Goal: Task Accomplishment & Management: Manage account settings

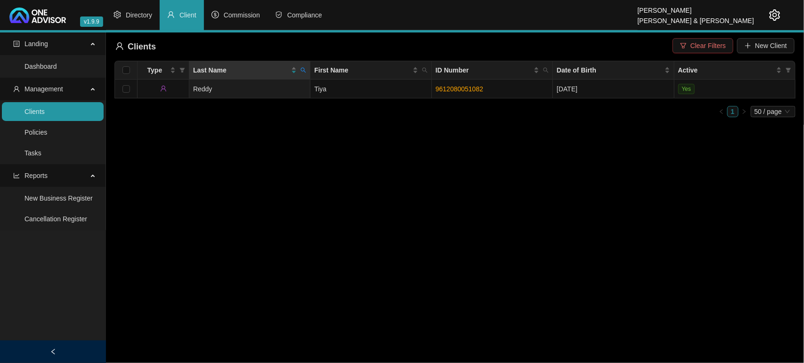
click at [695, 41] on span "Clear Filters" at bounding box center [708, 46] width 35 height 10
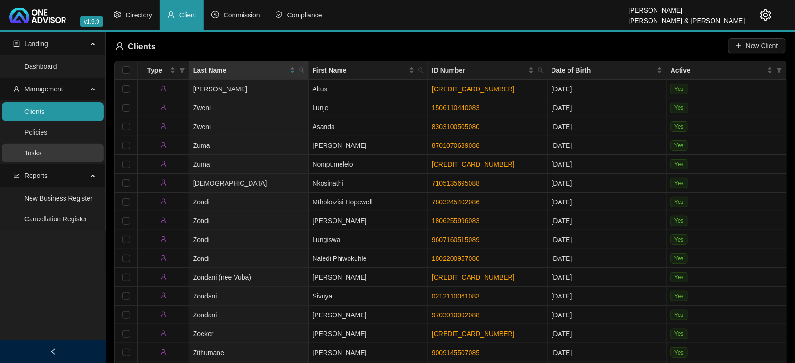
click at [41, 149] on link "Tasks" at bounding box center [32, 153] width 17 height 8
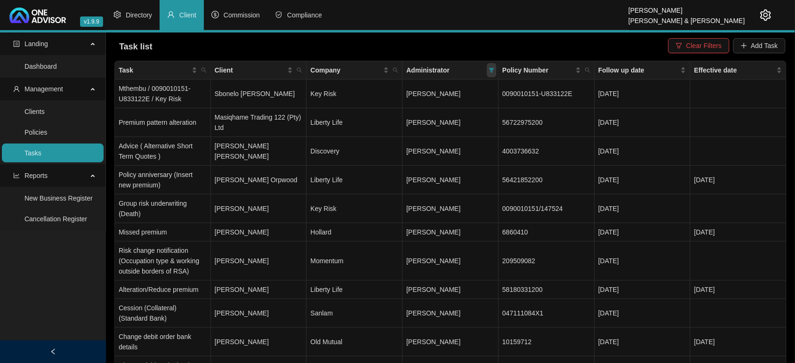
click at [491, 71] on icon "filter" at bounding box center [491, 70] width 5 height 5
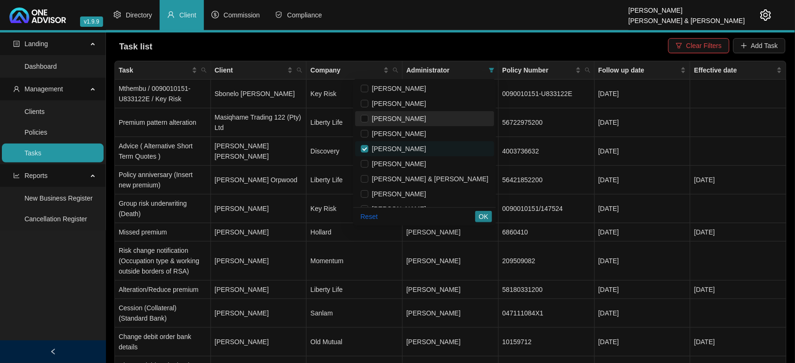
click at [426, 115] on span "[PERSON_NAME]" at bounding box center [397, 119] width 58 height 8
checkbox input "true"
click at [423, 151] on span "[PERSON_NAME]" at bounding box center [397, 149] width 58 height 8
checkbox input "false"
click at [484, 217] on span "OK" at bounding box center [483, 217] width 9 height 10
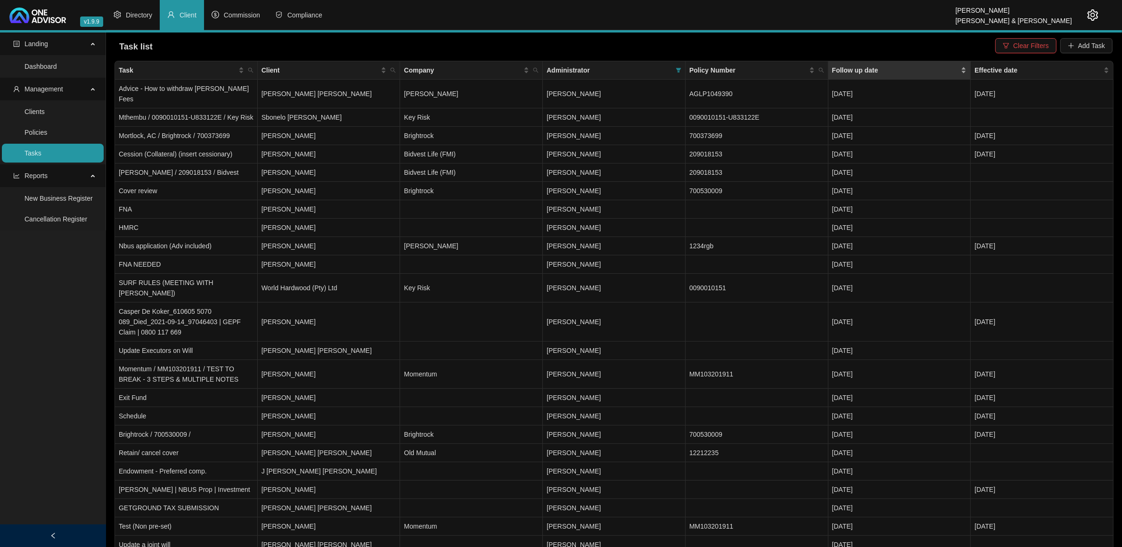
click at [804, 69] on div "Follow up date" at bounding box center [899, 70] width 135 height 10
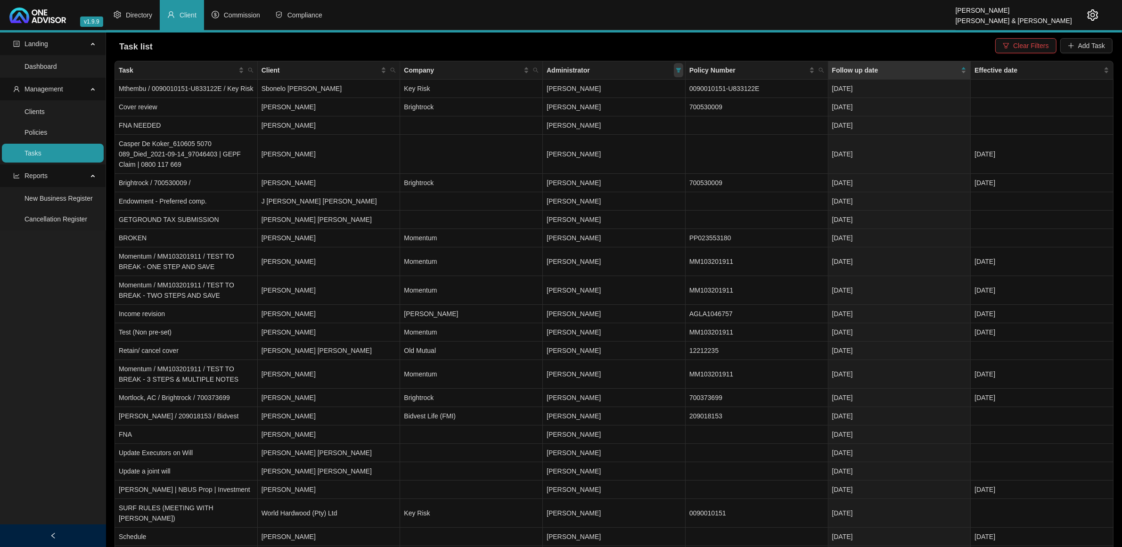
click at [679, 72] on icon "filter" at bounding box center [678, 70] width 5 height 5
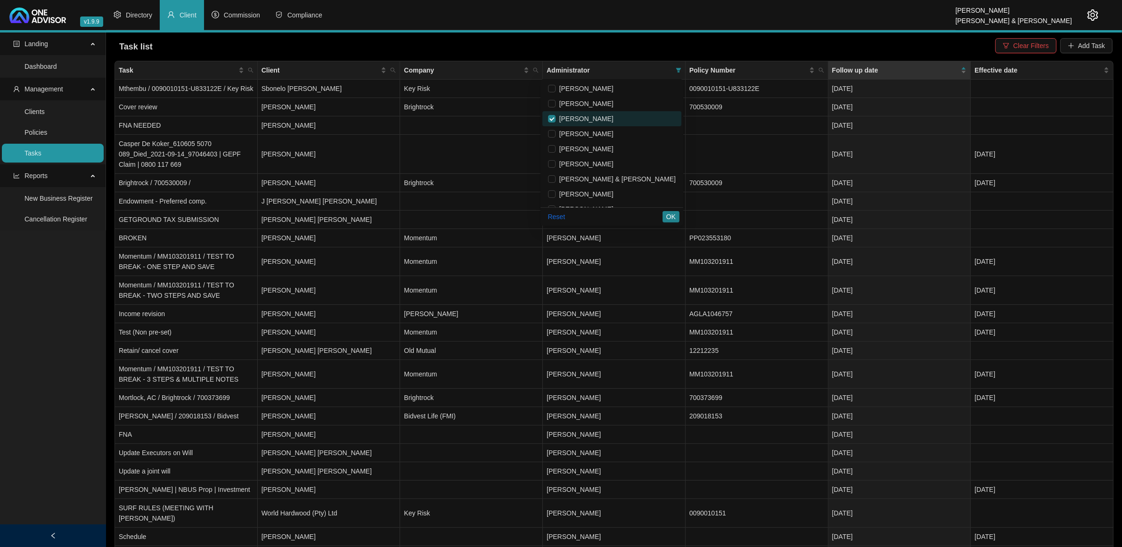
click at [613, 116] on span "[PERSON_NAME]" at bounding box center [584, 119] width 58 height 8
checkbox input "false"
click at [613, 149] on span "[PERSON_NAME]" at bounding box center [584, 149] width 58 height 8
checkbox input "true"
click at [614, 175] on span "[PERSON_NAME] & [PERSON_NAME]" at bounding box center [615, 179] width 120 height 8
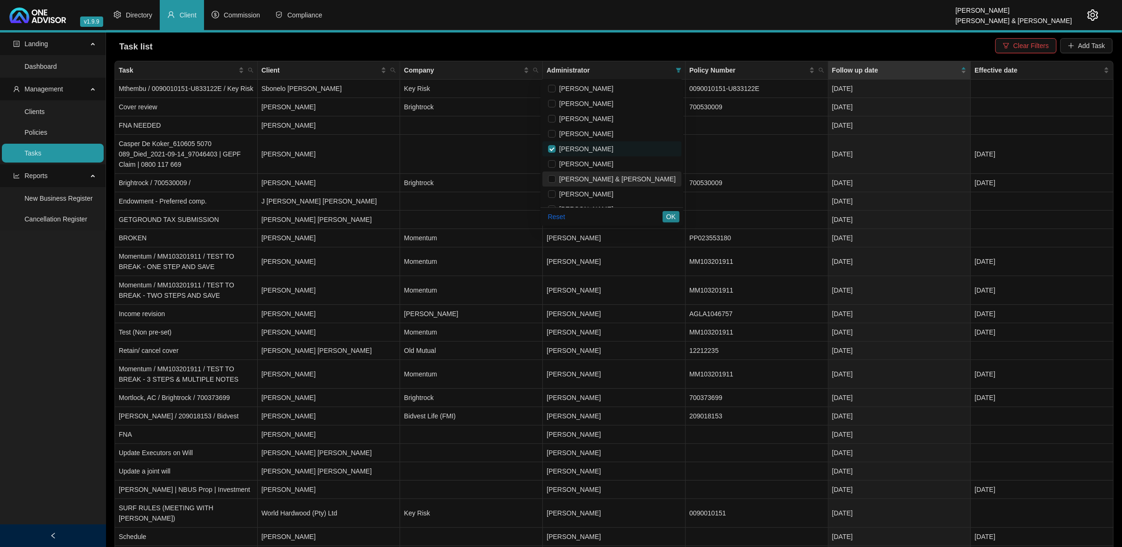
checkbox input "true"
click at [675, 214] on span "OK" at bounding box center [670, 217] width 9 height 10
